Goal: Transaction & Acquisition: Obtain resource

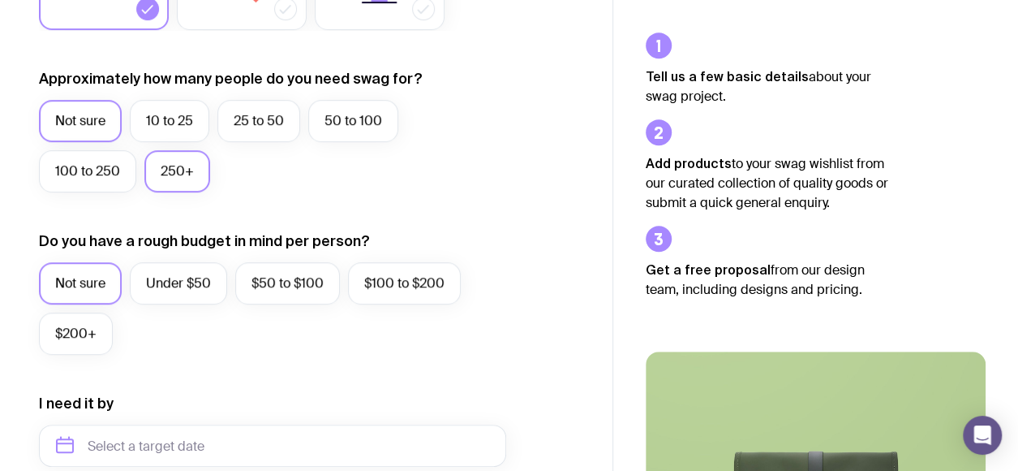
scroll to position [410, 0]
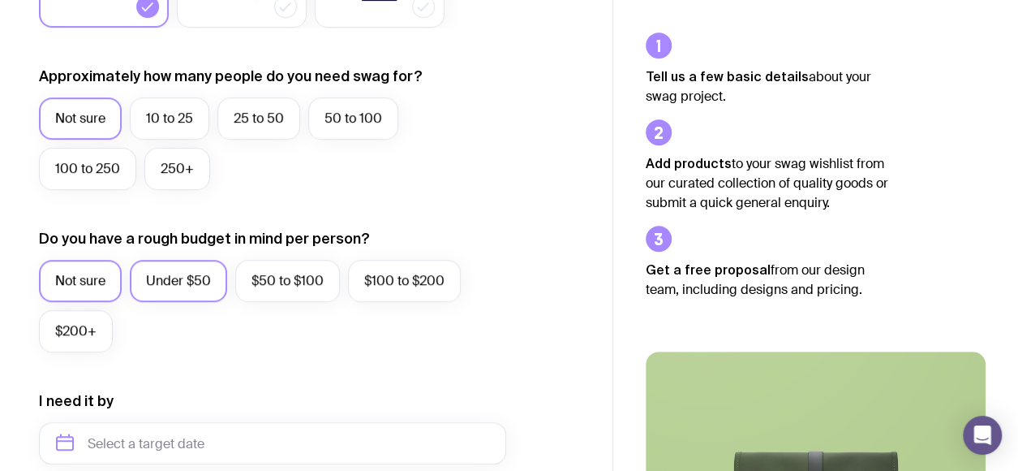
click at [155, 275] on label "Under $50" at bounding box center [178, 281] width 97 height 42
click at [0, 0] on input "Under $50" at bounding box center [0, 0] width 0 height 0
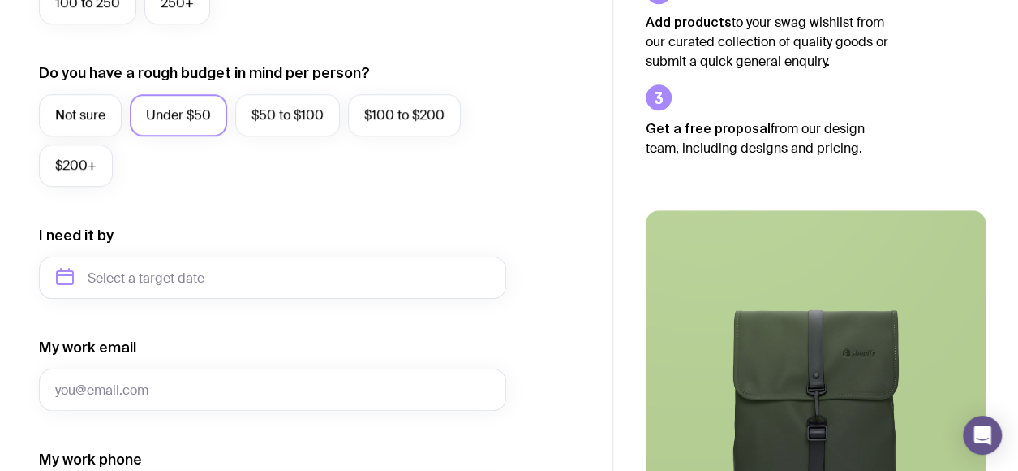
scroll to position [583, 0]
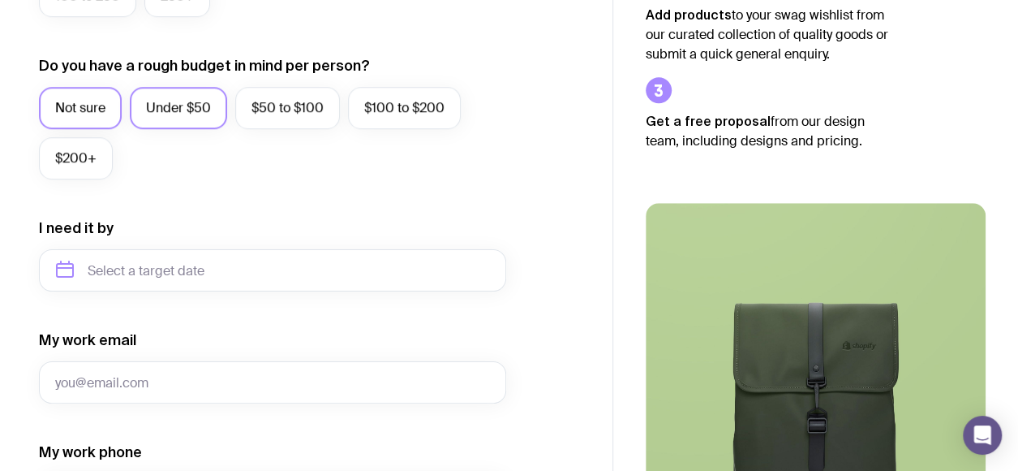
click at [89, 111] on label "Not sure" at bounding box center [80, 108] width 83 height 42
click at [0, 0] on input "Not sure" at bounding box center [0, 0] width 0 height 0
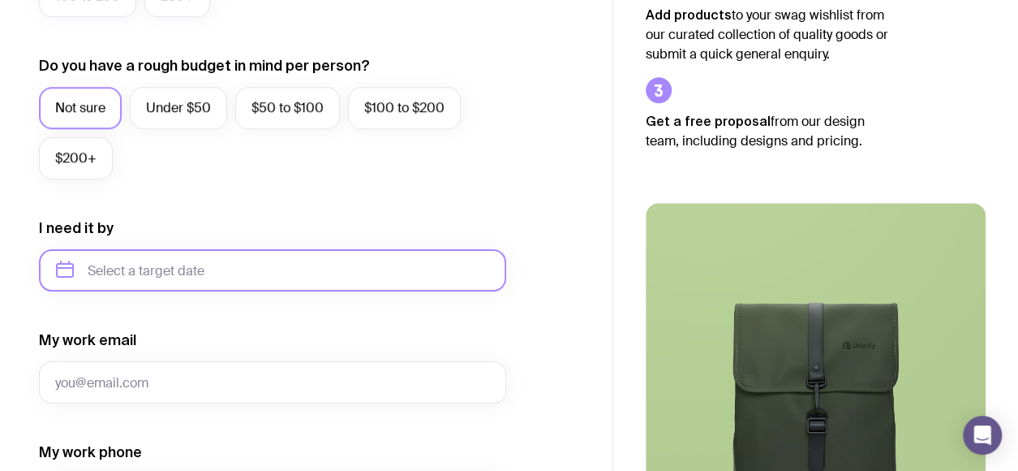
click at [214, 282] on input "text" at bounding box center [272, 270] width 467 height 42
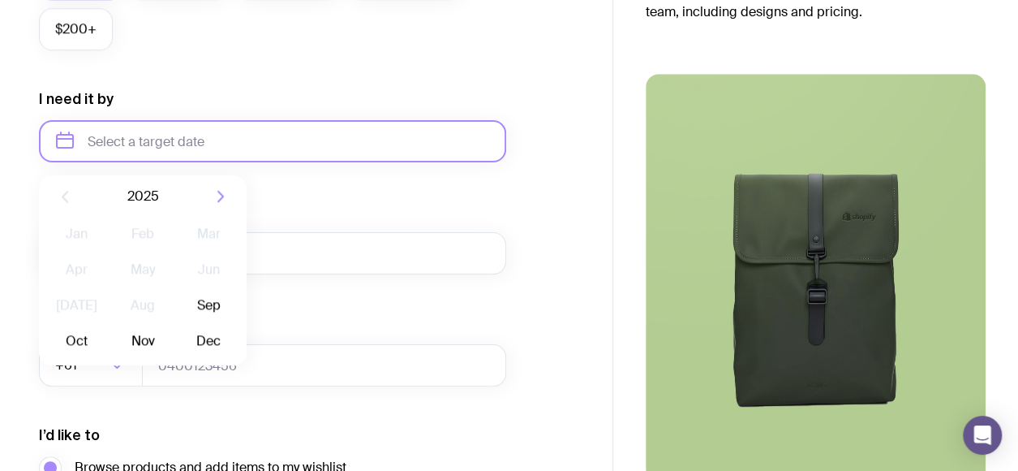
scroll to position [716, 0]
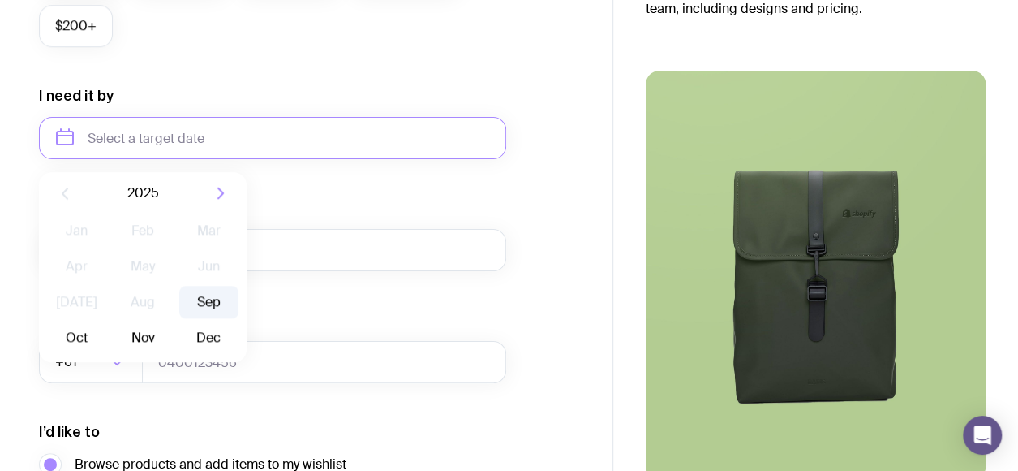
click at [106, 321] on button "Sep" at bounding box center [76, 337] width 59 height 32
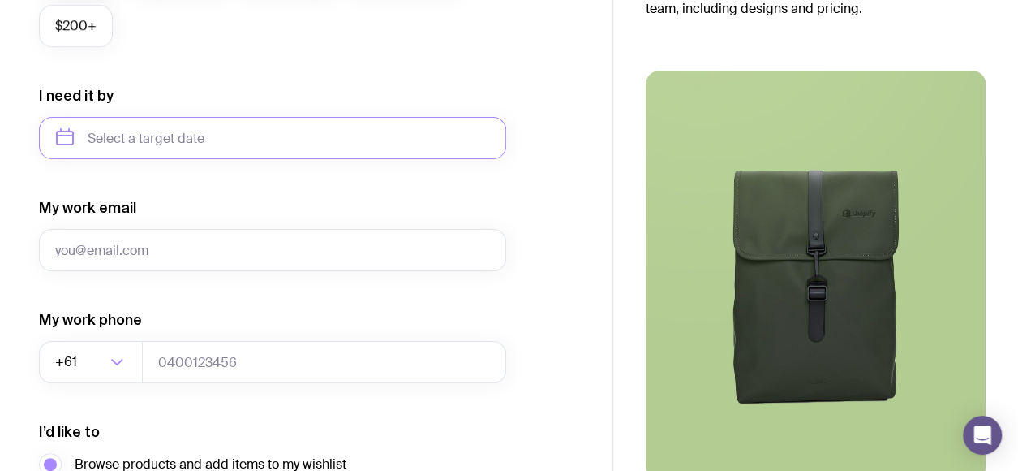
type input "September 2025"
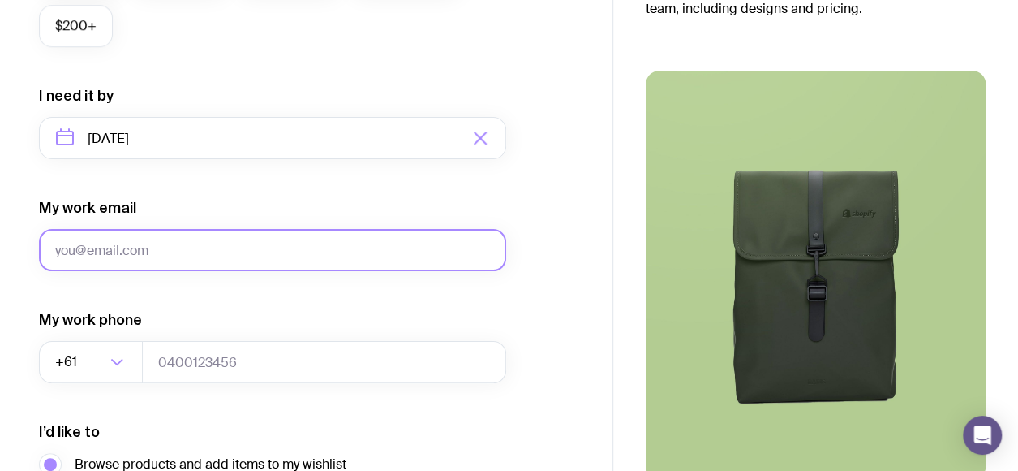
click at [139, 243] on input "My work email" at bounding box center [272, 250] width 467 height 42
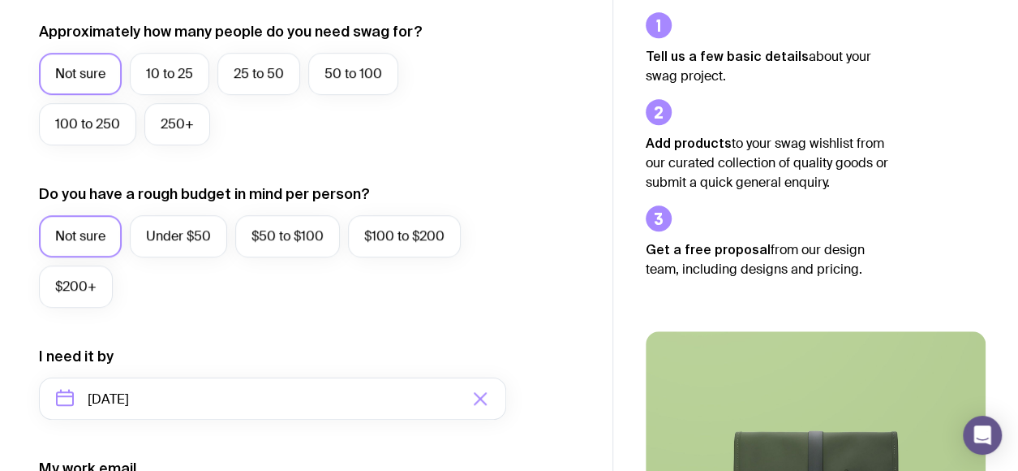
scroll to position [0, 0]
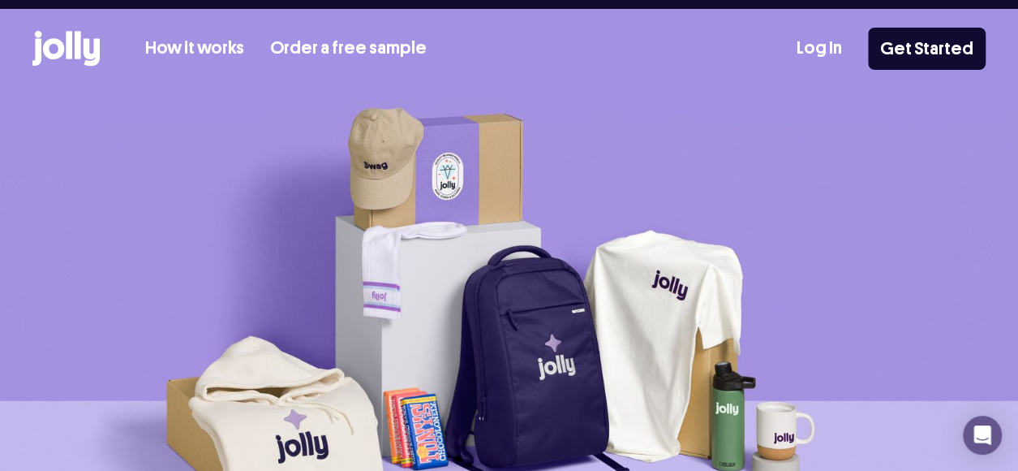
click at [312, 40] on div "How it works Order a free sample Log In Get Started" at bounding box center [508, 49] width 953 height 80
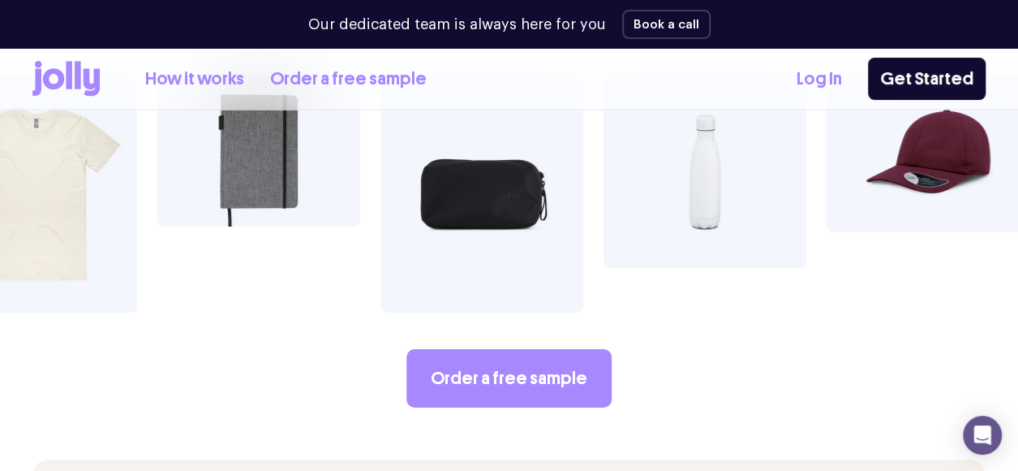
scroll to position [2807, 0]
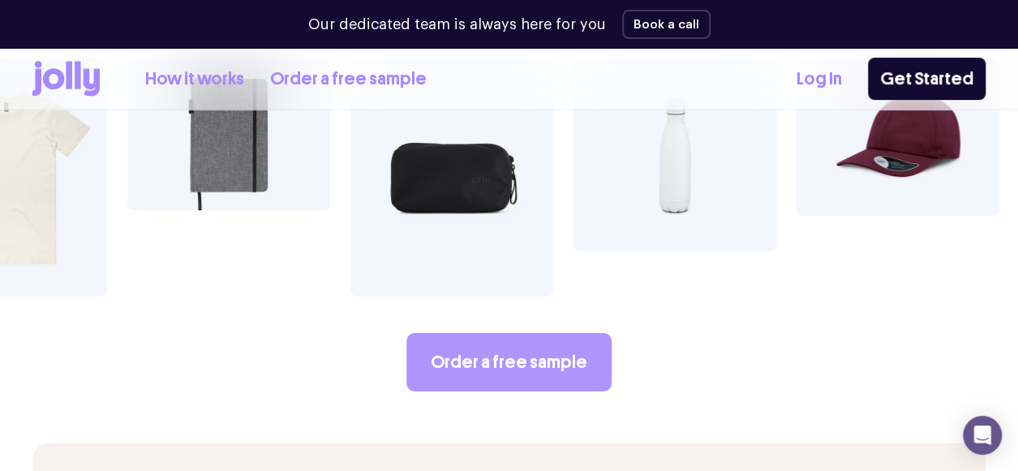
click at [509, 333] on link "Order a free sample" at bounding box center [508, 362] width 205 height 58
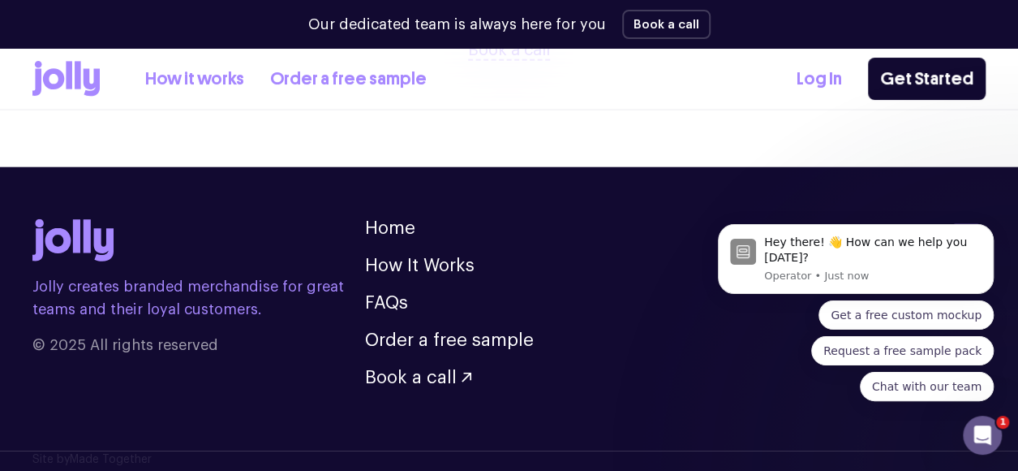
scroll to position [1938, 0]
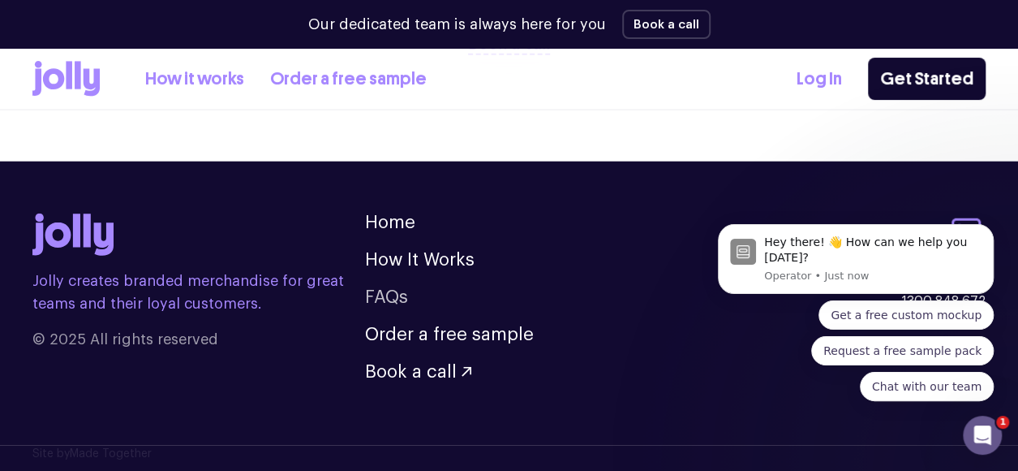
click at [388, 289] on link "FAQs" at bounding box center [386, 297] width 43 height 18
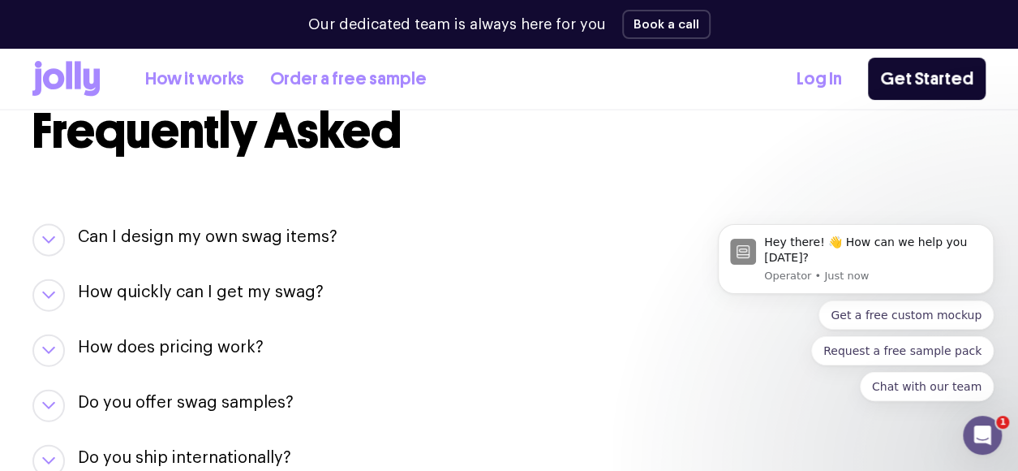
click at [317, 229] on h3 "Can I design my own swag items?" at bounding box center [208, 237] width 260 height 23
